Goal: Information Seeking & Learning: Learn about a topic

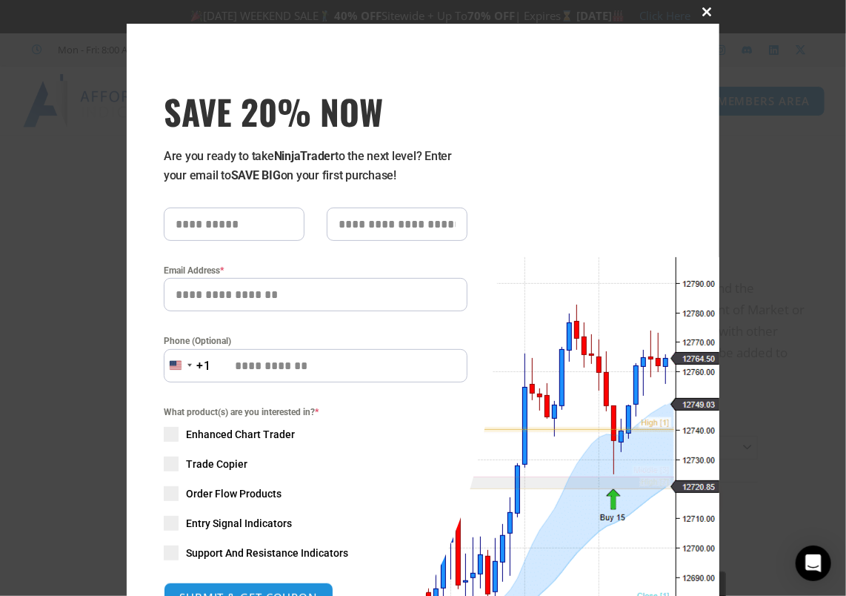
click at [706, 11] on span at bounding box center [708, 11] width 24 height 9
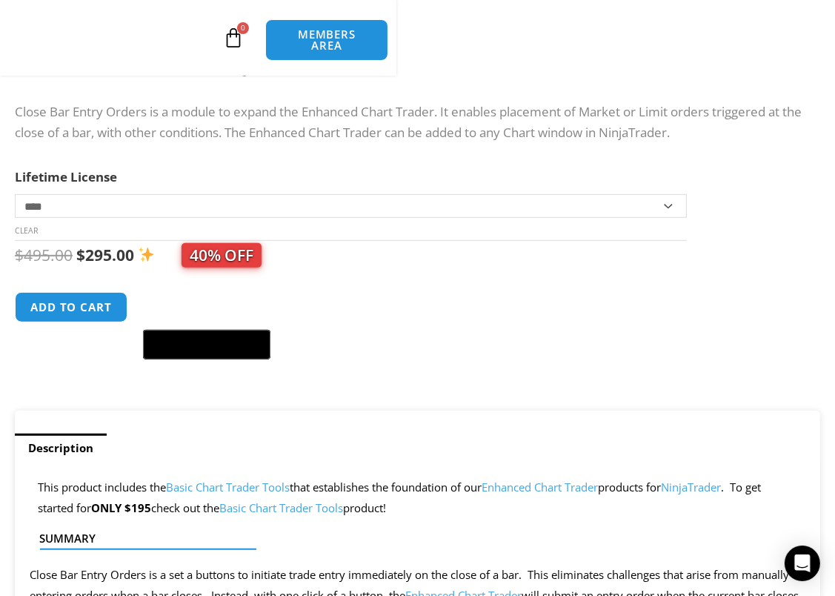
scroll to position [815, 0]
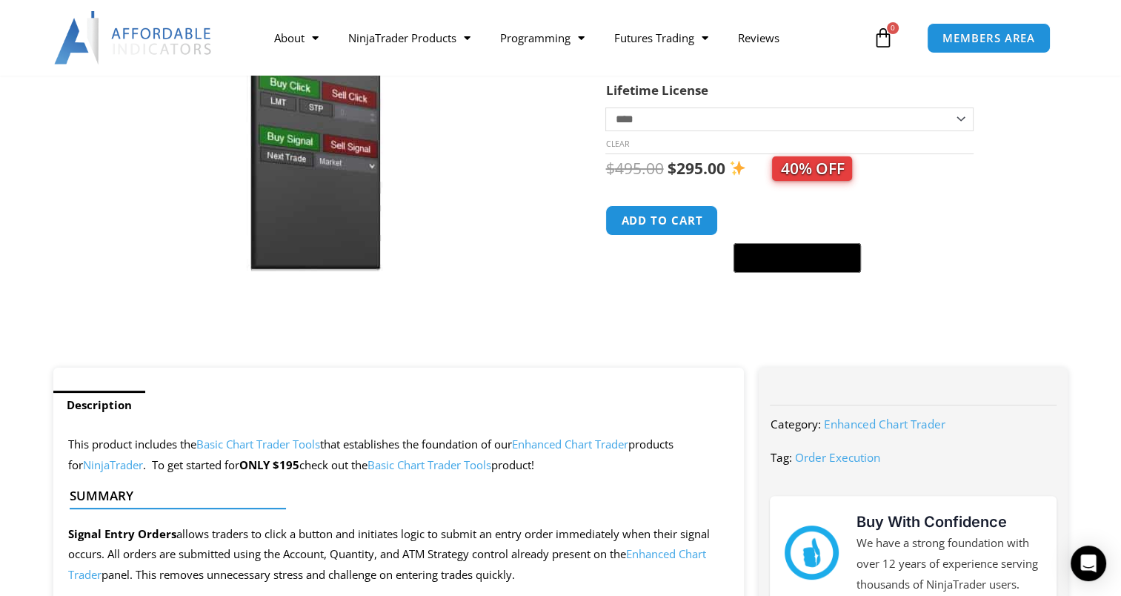
scroll to position [371, 0]
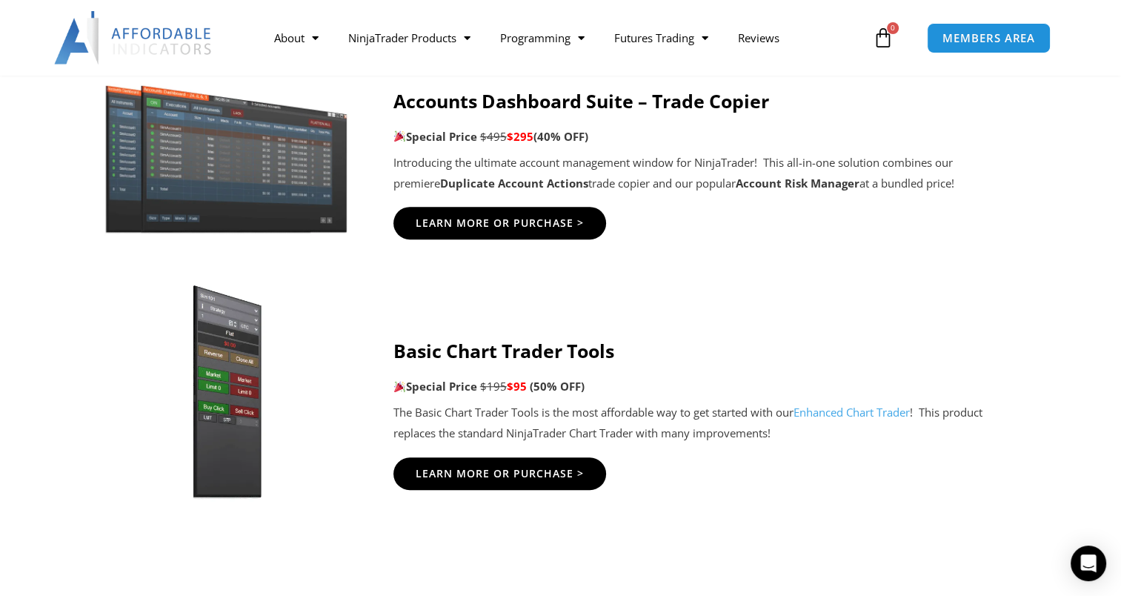
scroll to position [815, 0]
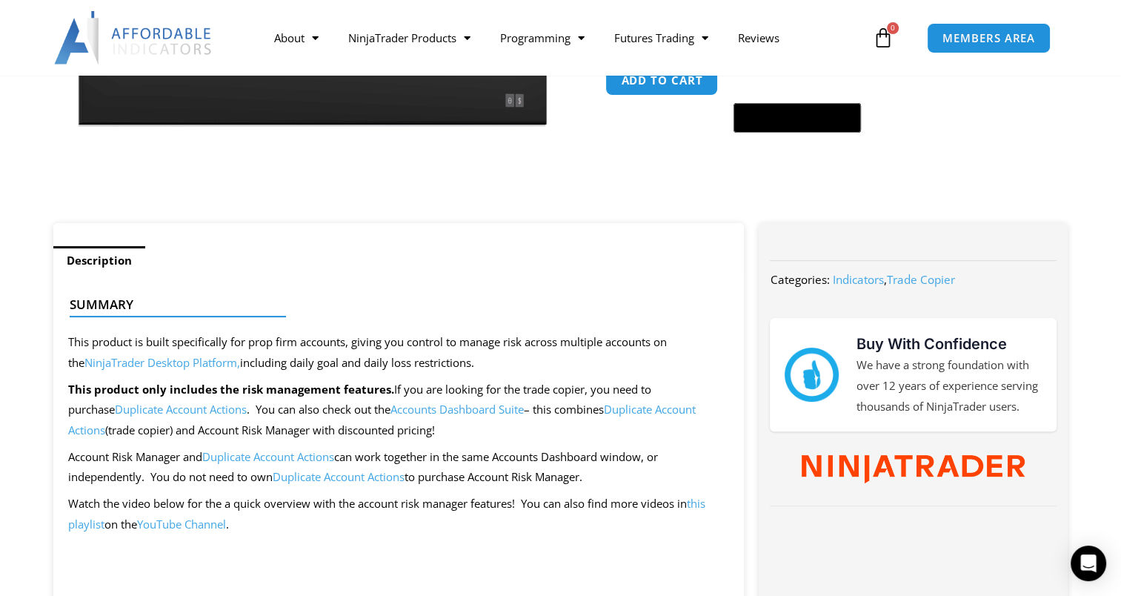
scroll to position [371, 0]
